Goal: Find specific page/section: Find specific page/section

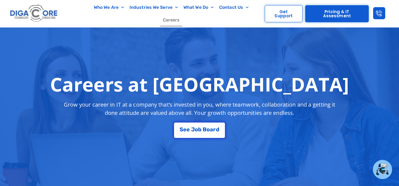
scroll to position [61, 0]
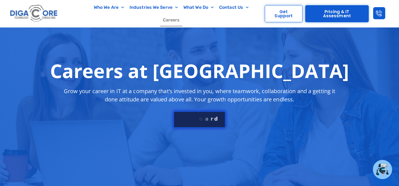
click at [189, 119] on div "S e e J o b B o a r d" at bounding box center [200, 119] width 40 height 6
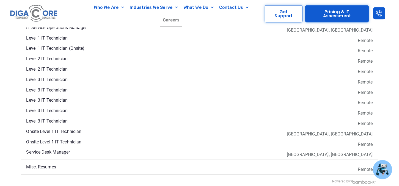
scroll to position [1008, 0]
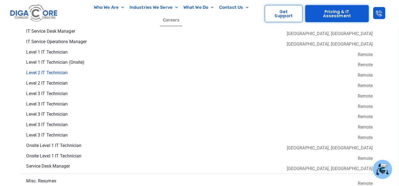
click at [59, 70] on link "Level 2 IT Technician" at bounding box center [47, 72] width 42 height 5
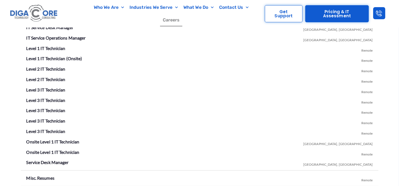
scroll to position [1008, 0]
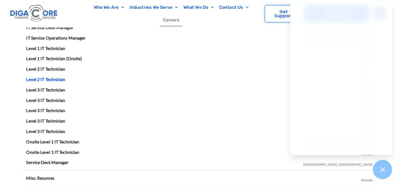
click at [54, 78] on link "Level 2 IT Technician" at bounding box center [45, 79] width 39 height 5
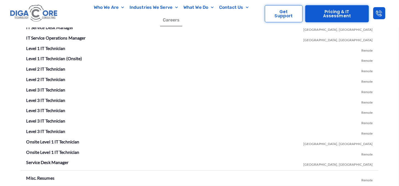
scroll to position [1008, 0]
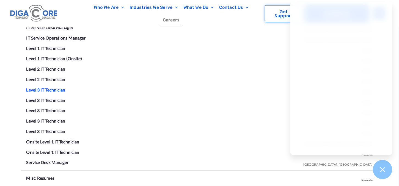
click at [59, 90] on link "Level 3 IT Technician" at bounding box center [45, 89] width 39 height 5
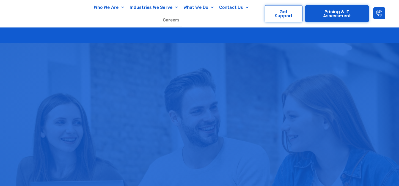
scroll to position [1008, 0]
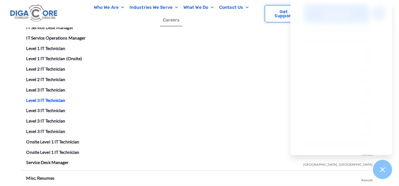
click at [47, 98] on link "Level 3 IT Technician" at bounding box center [45, 100] width 39 height 5
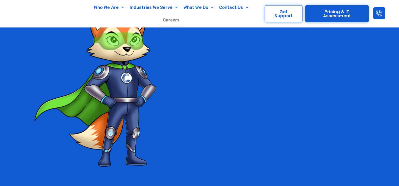
scroll to position [1008, 0]
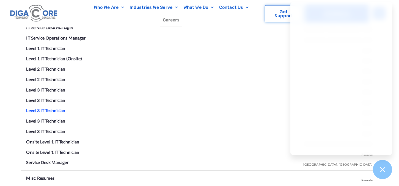
click at [47, 112] on link "Level 3 IT Technician" at bounding box center [45, 110] width 39 height 5
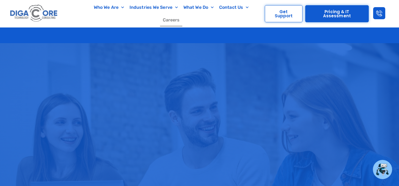
scroll to position [1008, 0]
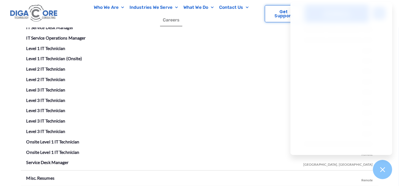
click at [31, 128] on li "Level 3 IT Technician Remote" at bounding box center [199, 131] width 347 height 9
click at [30, 130] on link "Level 3 IT Technician" at bounding box center [45, 131] width 39 height 5
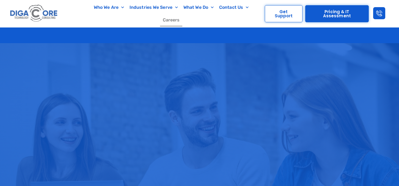
scroll to position [1008, 0]
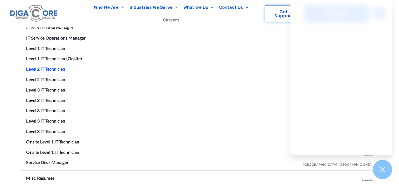
click at [43, 68] on link "Level 2 IT Technician" at bounding box center [45, 68] width 39 height 5
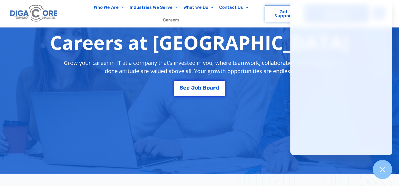
scroll to position [121, 0]
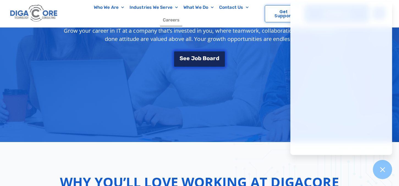
click at [209, 59] on span "o" at bounding box center [208, 59] width 3 height 6
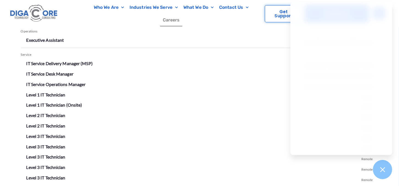
scroll to position [962, 0]
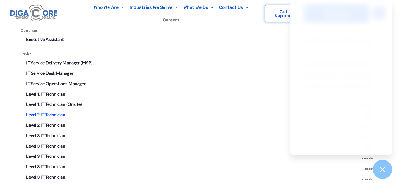
click at [39, 112] on link "Level 2 IT Technician" at bounding box center [45, 114] width 39 height 5
